Goal: Information Seeking & Learning: Learn about a topic

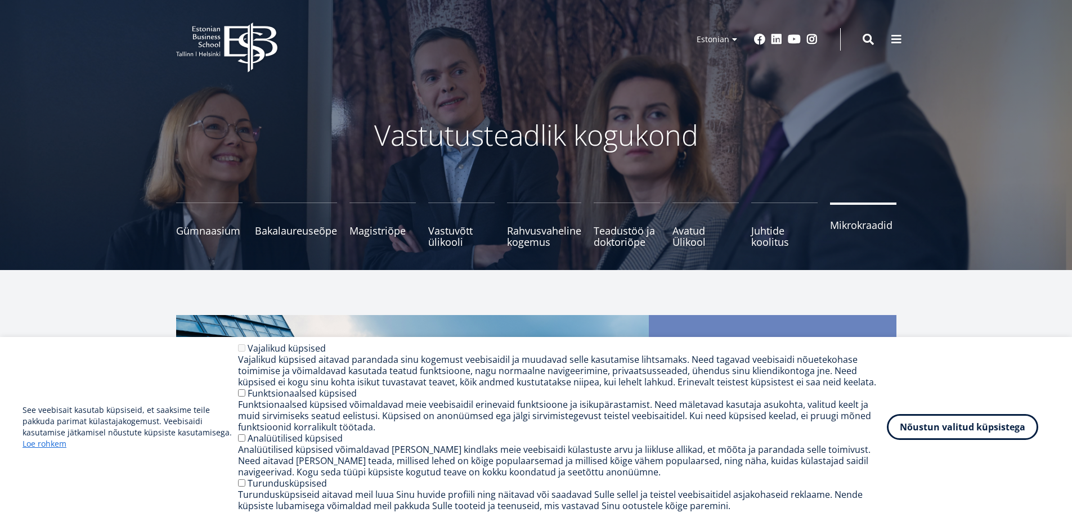
click at [873, 239] on link "Mikrokraadid" at bounding box center [863, 225] width 66 height 45
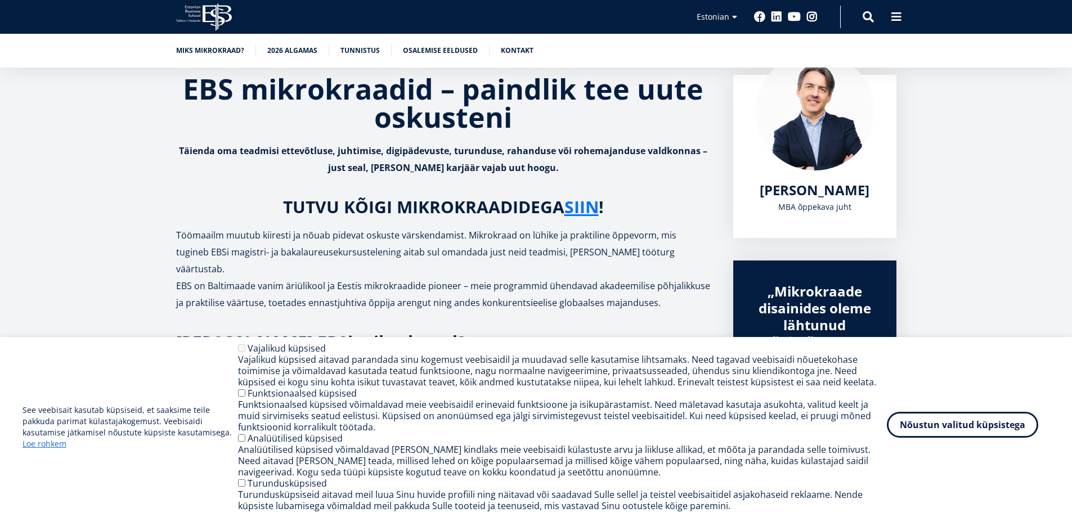
click at [976, 430] on button "Nõustun valitud küpsistega" at bounding box center [962, 425] width 151 height 26
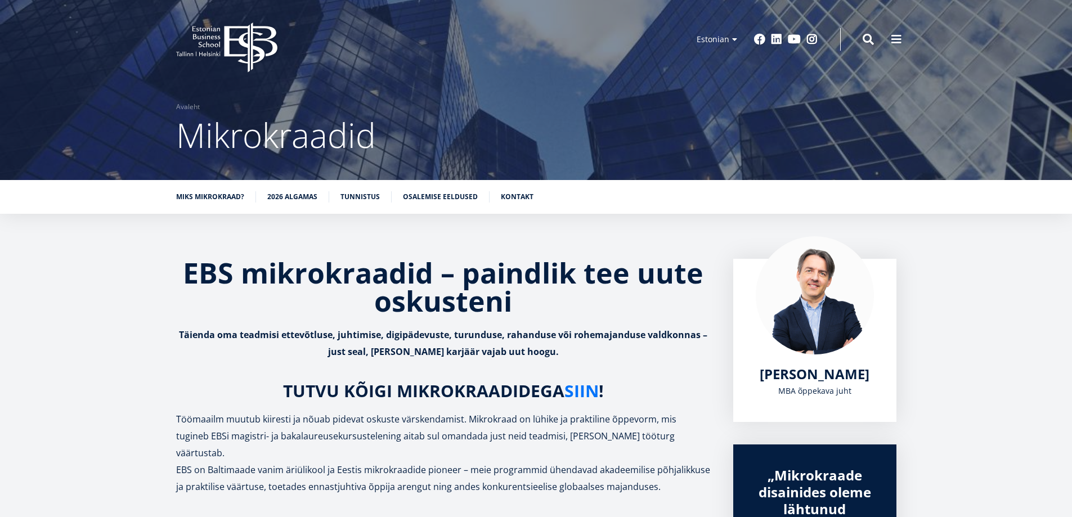
click at [583, 391] on link "SIIN" at bounding box center [582, 391] width 34 height 17
